Goal: Transaction & Acquisition: Purchase product/service

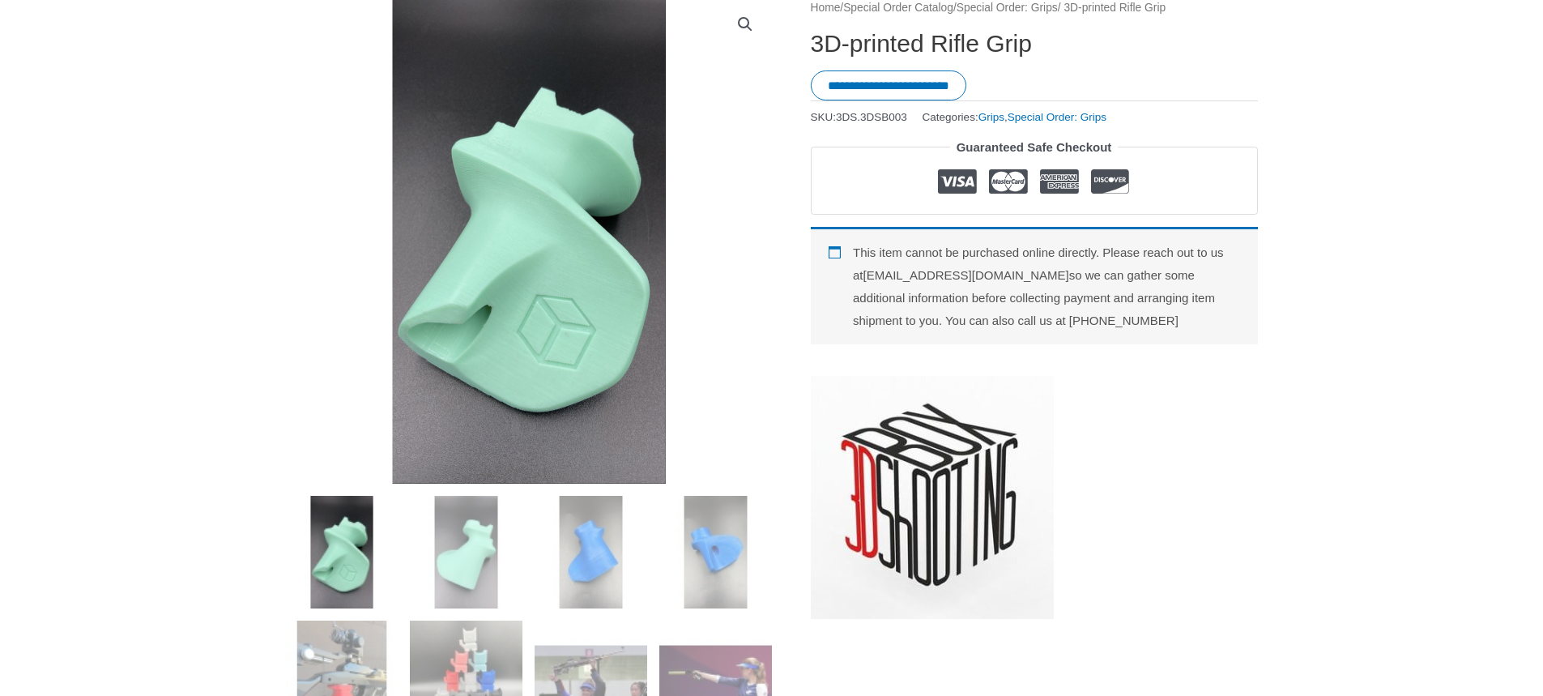
scroll to position [324, 0]
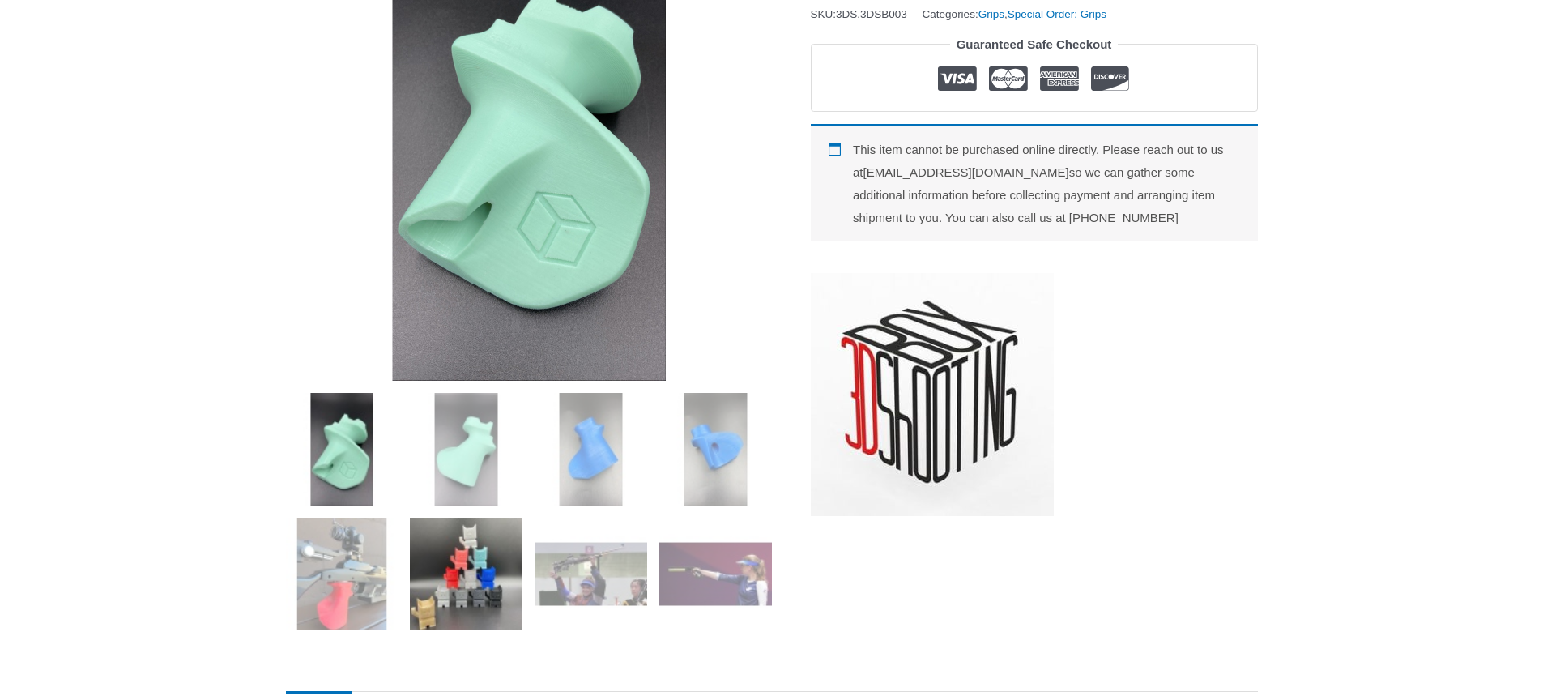
click at [479, 591] on img at bounding box center [466, 573] width 113 height 113
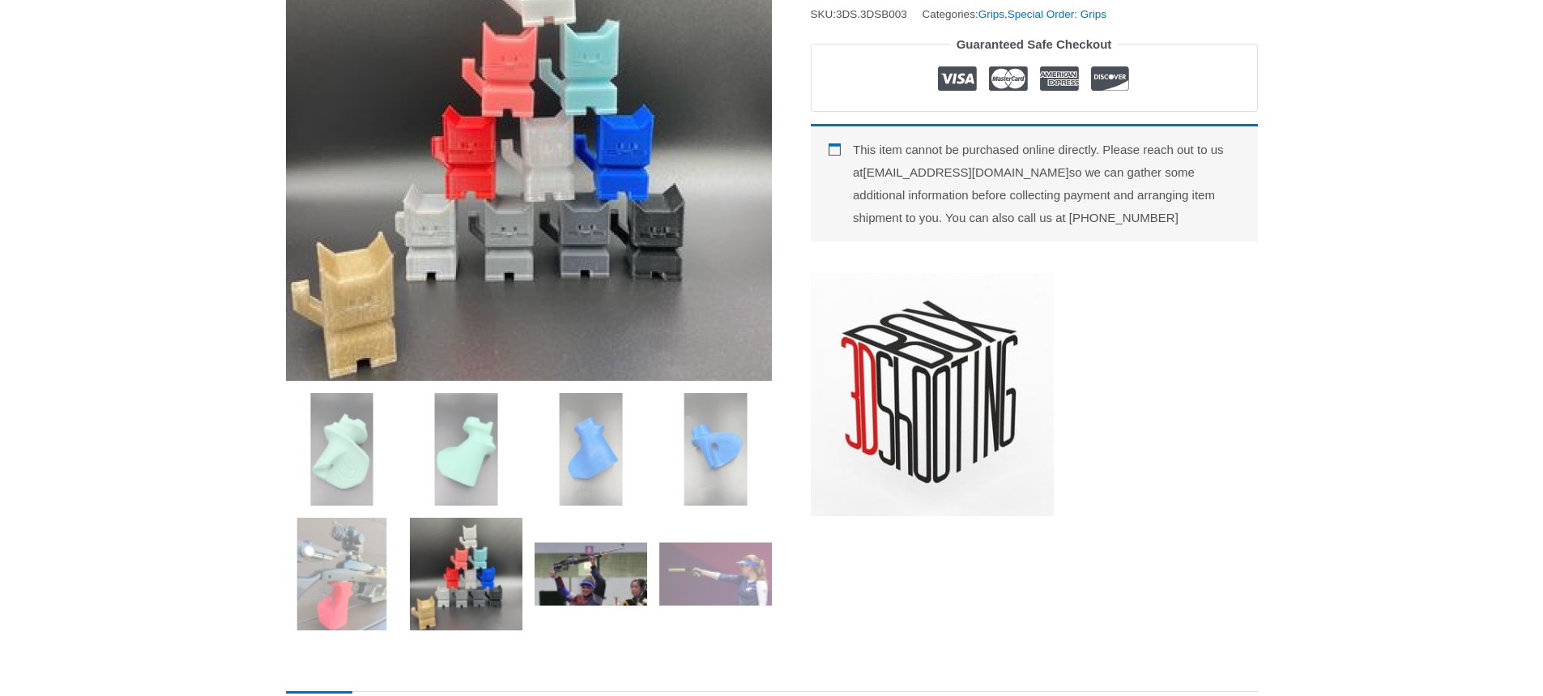
click at [592, 577] on img at bounding box center [590, 573] width 113 height 113
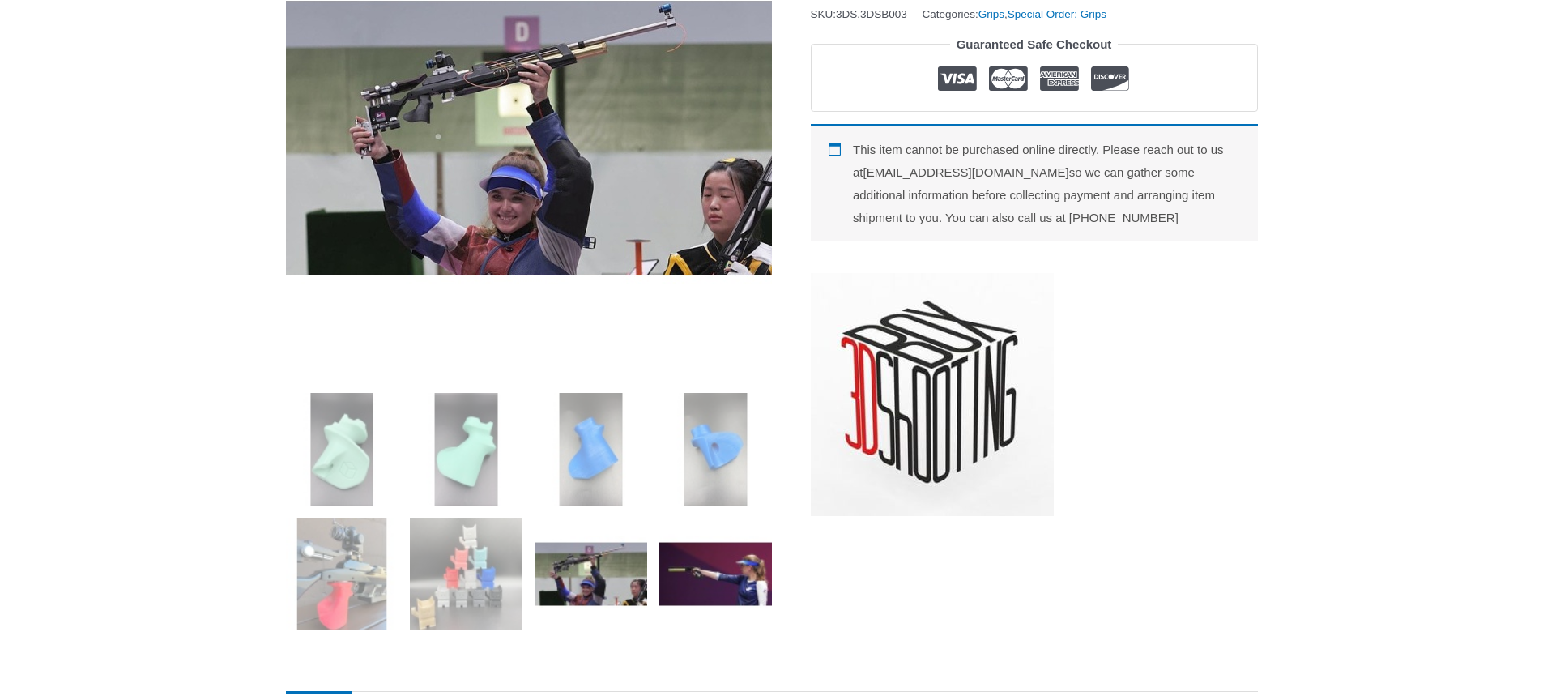
click at [730, 576] on img at bounding box center [715, 573] width 113 height 113
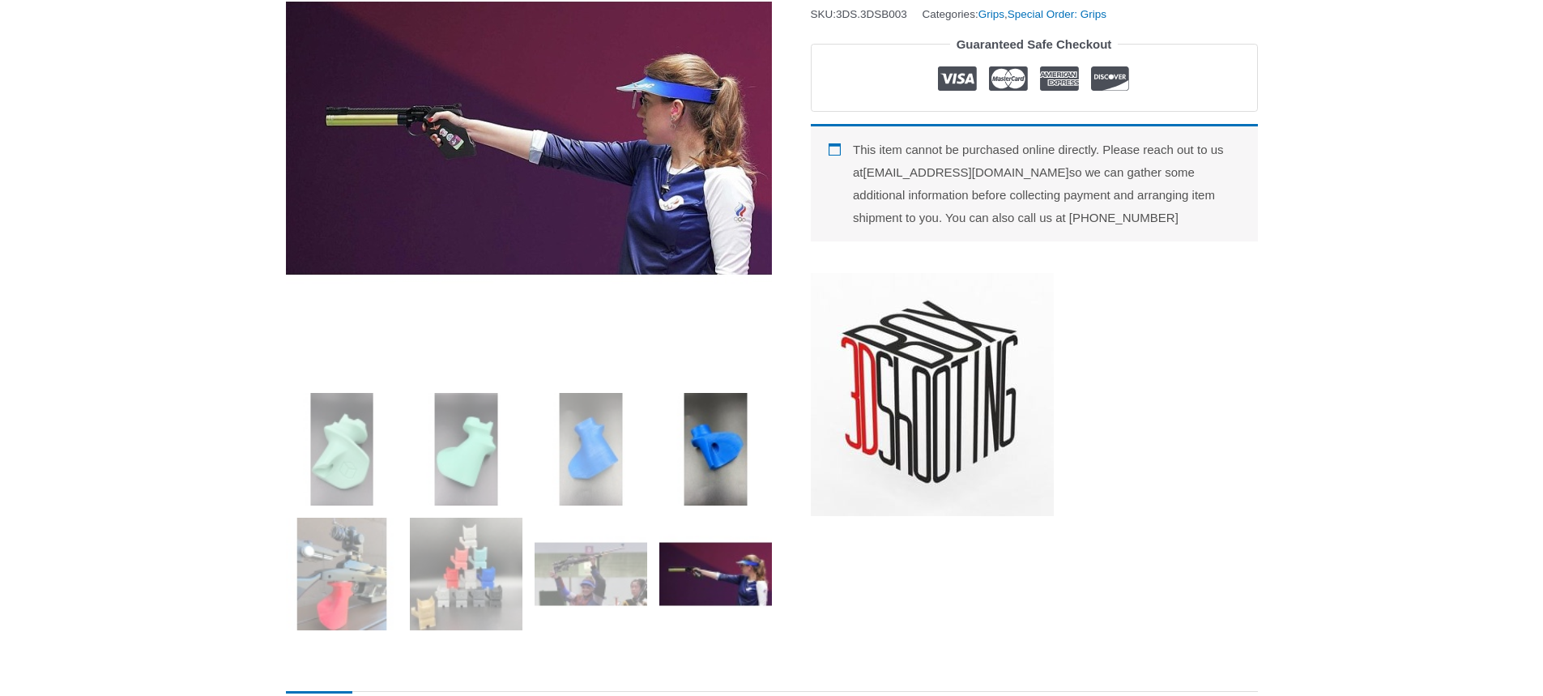
click at [730, 473] on img at bounding box center [715, 449] width 113 height 113
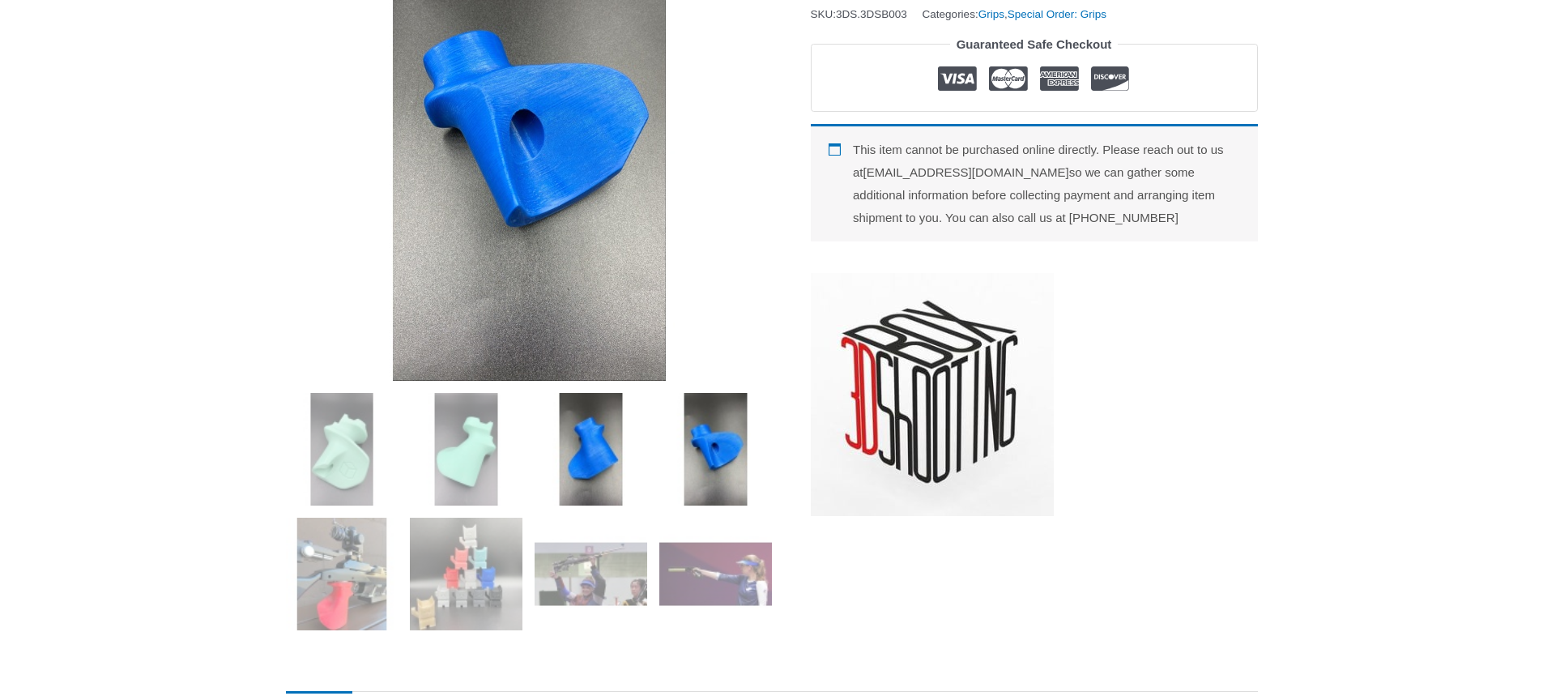
click at [550, 466] on img at bounding box center [590, 449] width 113 height 113
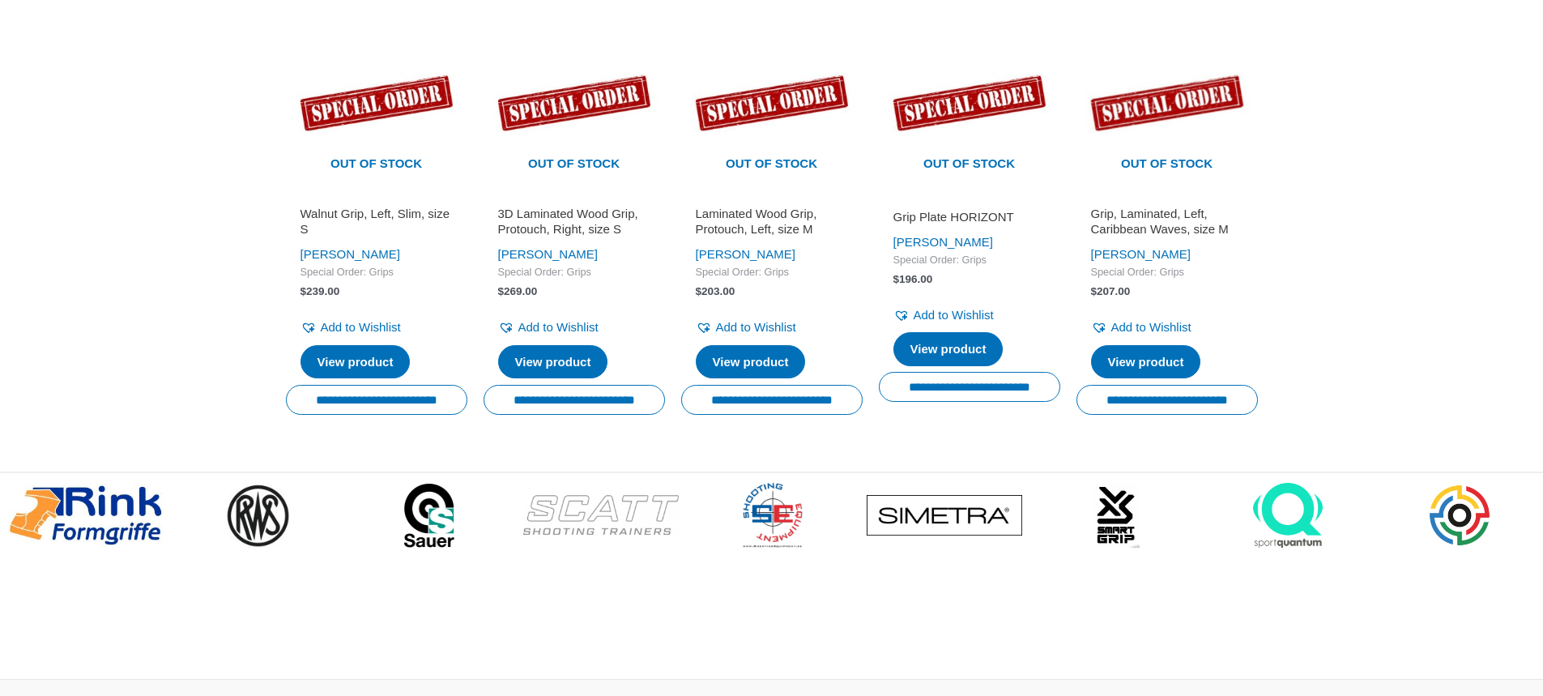
scroll to position [2915, 0]
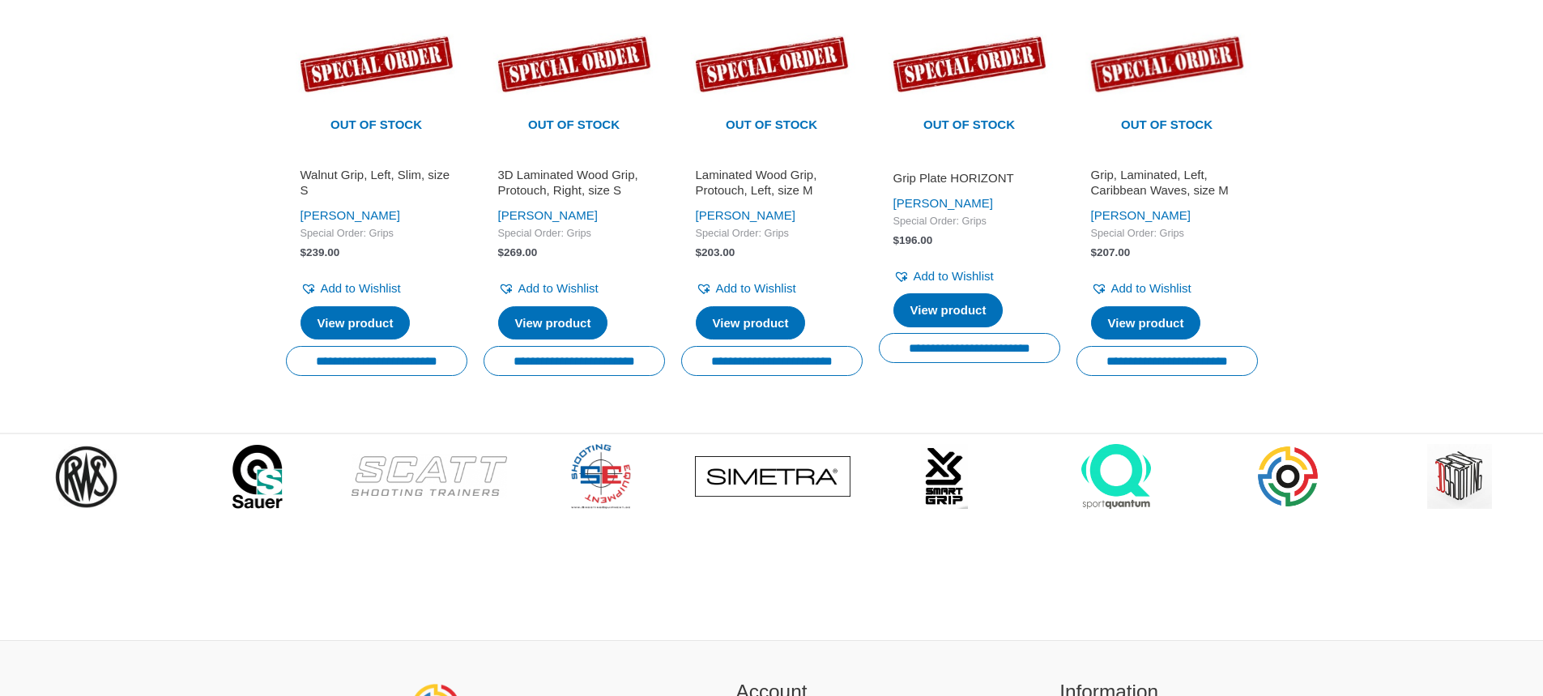
click at [951, 186] on h2 "Grip Plate HORIZONT" at bounding box center [969, 178] width 152 height 16
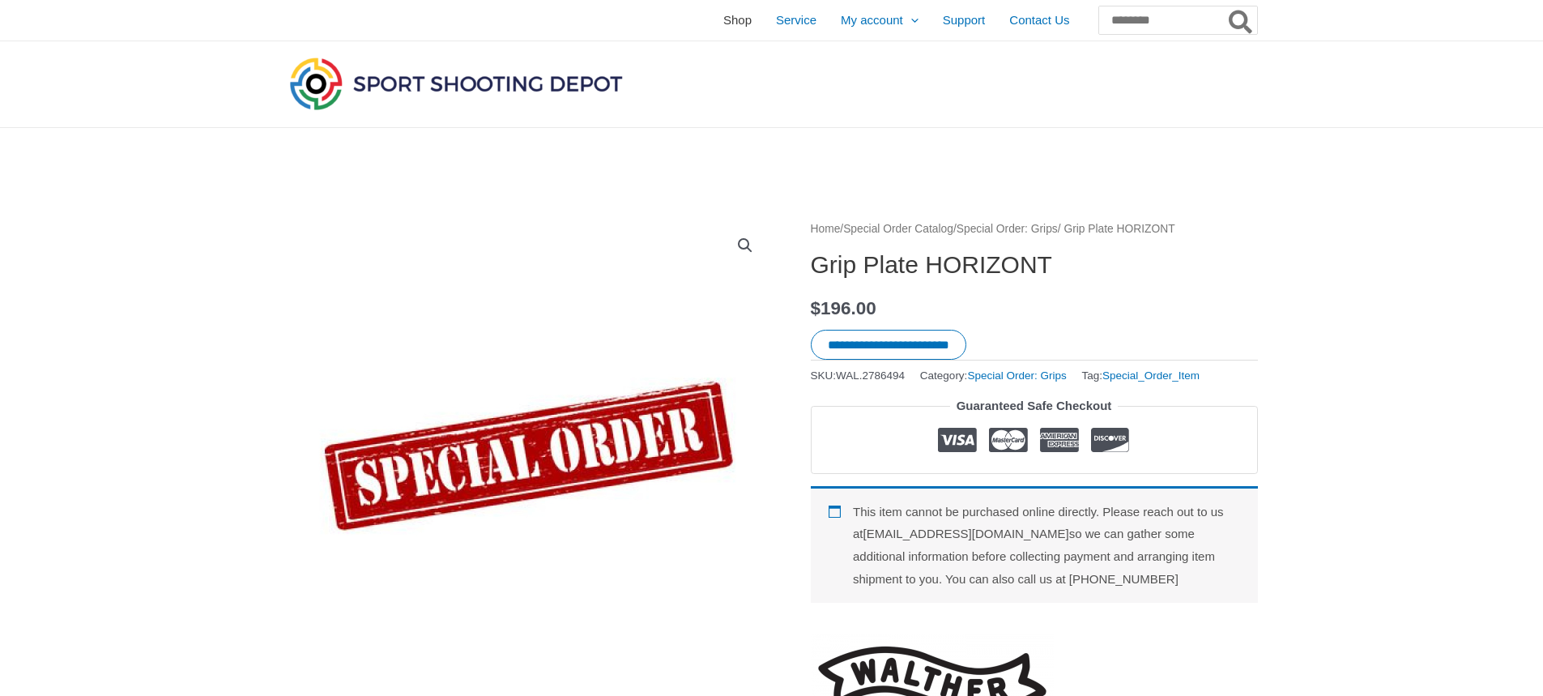
click at [723, 19] on span "Shop" at bounding box center [737, 20] width 28 height 40
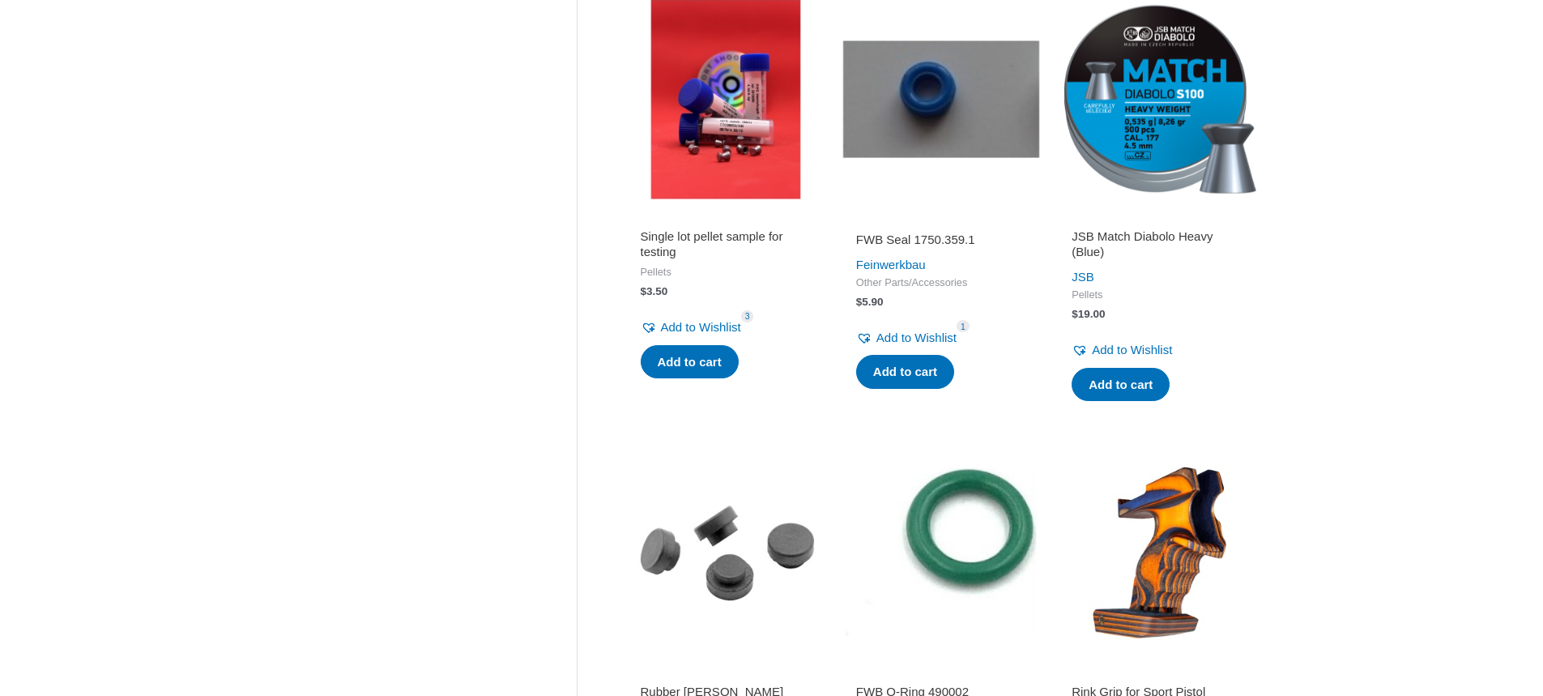
scroll to position [972, 0]
